Goal: Information Seeking & Learning: Learn about a topic

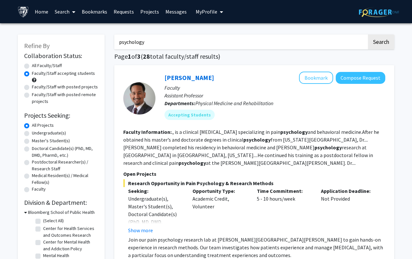
click at [151, 42] on input "psychology" at bounding box center [240, 41] width 253 height 15
drag, startPoint x: 159, startPoint y: 39, endPoint x: 116, endPoint y: 39, distance: 42.8
click at [116, 39] on input "psychology" at bounding box center [240, 41] width 253 height 15
type input "[PERSON_NAME]"
click at [368, 34] on button "Search" at bounding box center [381, 41] width 26 height 15
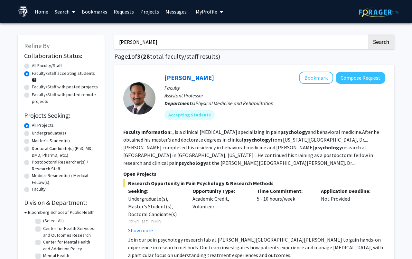
radio input "true"
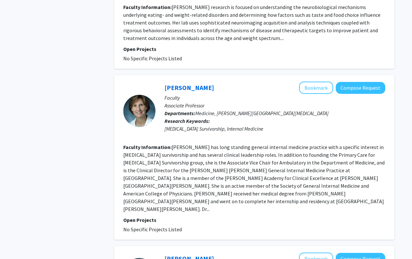
scroll to position [654, 0]
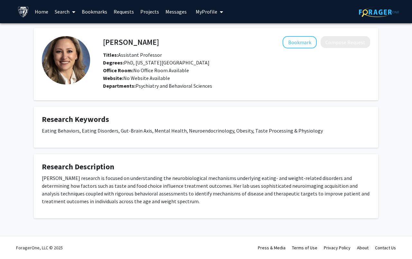
scroll to position [50, 0]
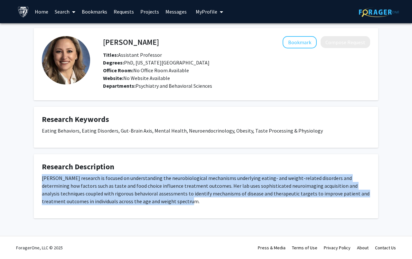
drag, startPoint x: 106, startPoint y: 198, endPoint x: 37, endPoint y: 161, distance: 78.5
click at [37, 161] on fg-card "Research Description [PERSON_NAME] research is focused on understanding the neu…" at bounding box center [206, 186] width 345 height 64
copy p "[PERSON_NAME] research is focused on understanding the neurobiological mechanis…"
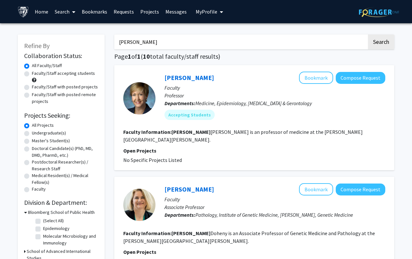
drag, startPoint x: 160, startPoint y: 40, endPoint x: 109, endPoint y: 46, distance: 51.2
type input "K"
type input "eating disorders"
click at [368, 34] on button "Search" at bounding box center [381, 41] width 26 height 15
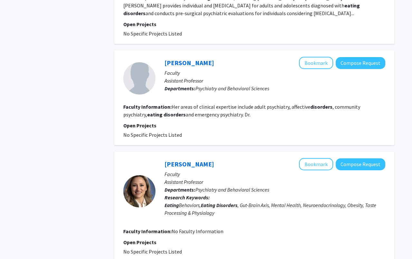
scroll to position [609, 0]
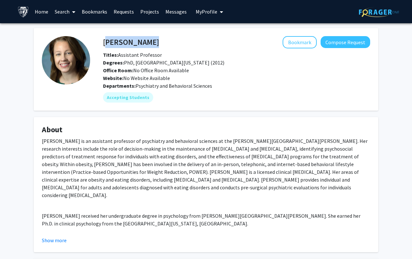
drag, startPoint x: 179, startPoint y: 42, endPoint x: 104, endPoint y: 41, distance: 74.7
click at [104, 41] on div "[PERSON_NAME] Bookmark Compose Request" at bounding box center [236, 42] width 277 height 12
copy h4 "[PERSON_NAME]"
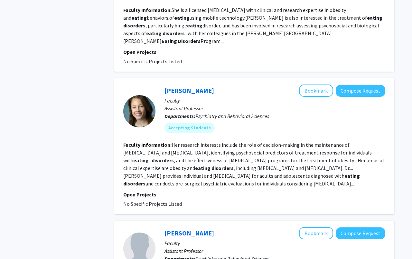
scroll to position [437, 0]
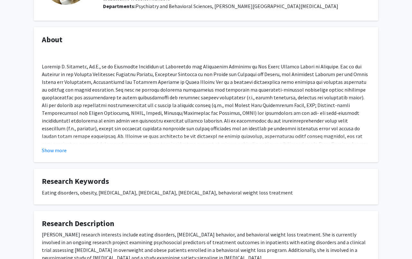
scroll to position [82, 0]
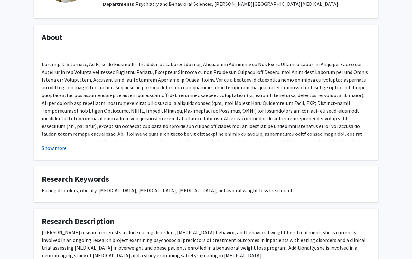
click at [67, 152] on button "Show more" at bounding box center [54, 148] width 25 height 8
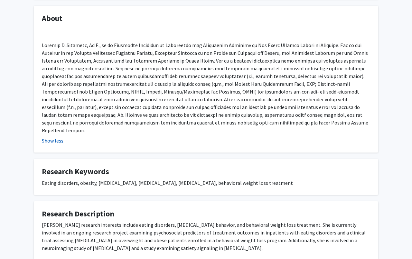
scroll to position [0, 0]
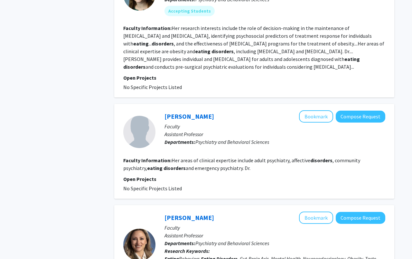
scroll to position [550, 0]
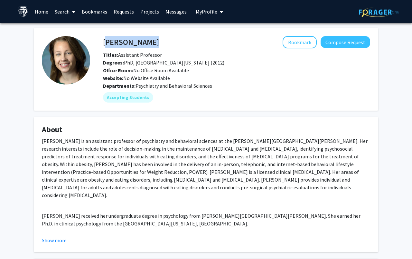
drag, startPoint x: 184, startPoint y: 42, endPoint x: 104, endPoint y: 41, distance: 79.6
click at [104, 41] on div "[PERSON_NAME] Bookmark Compose Request" at bounding box center [236, 42] width 277 height 12
copy h4 "[PERSON_NAME]"
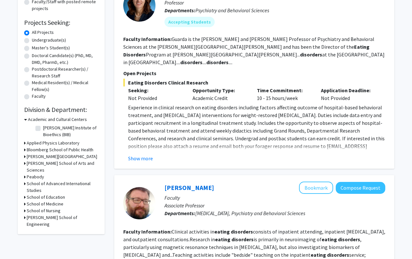
scroll to position [94, 0]
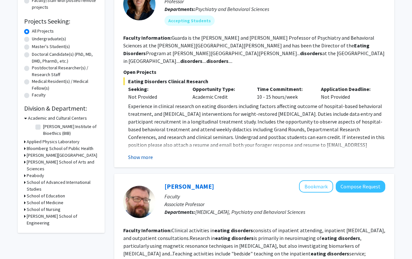
click at [153, 161] on button "Show more" at bounding box center [140, 157] width 25 height 8
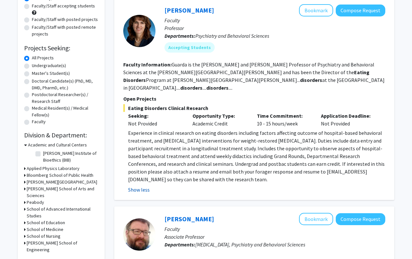
scroll to position [0, 0]
